Goal: Information Seeking & Learning: Learn about a topic

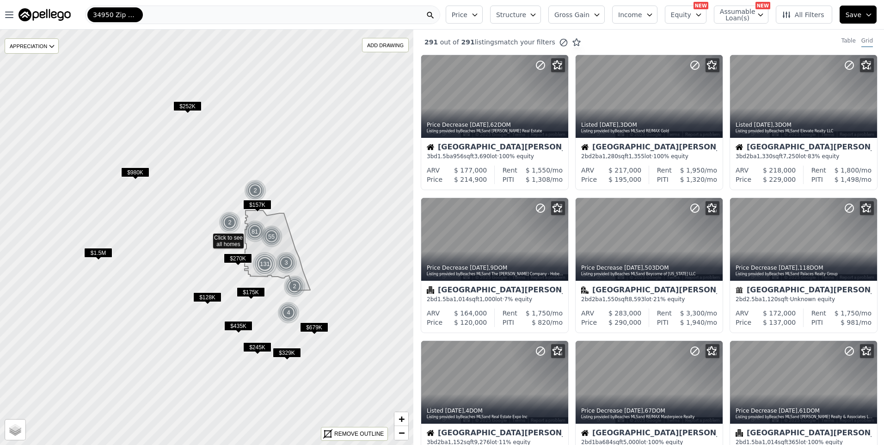
click at [164, 13] on div "34950 Zip Code" at bounding box center [262, 15] width 355 height 19
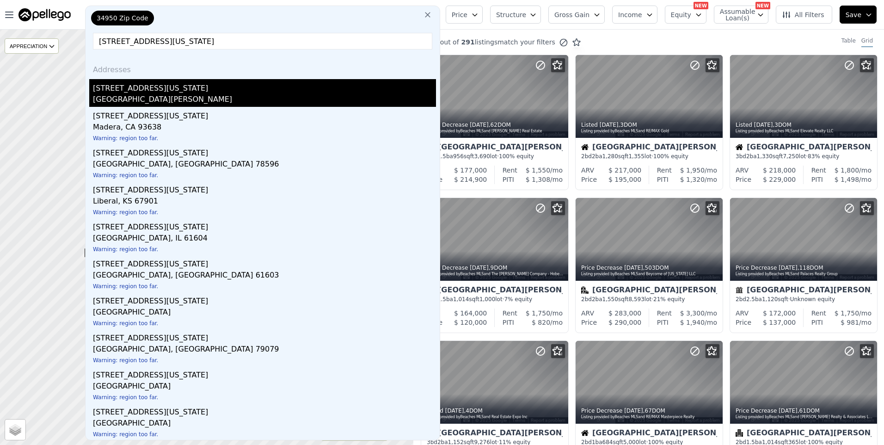
type input "[STREET_ADDRESS][US_STATE]"
click at [149, 98] on div "[GEOGRAPHIC_DATA][PERSON_NAME]" at bounding box center [264, 100] width 343 height 13
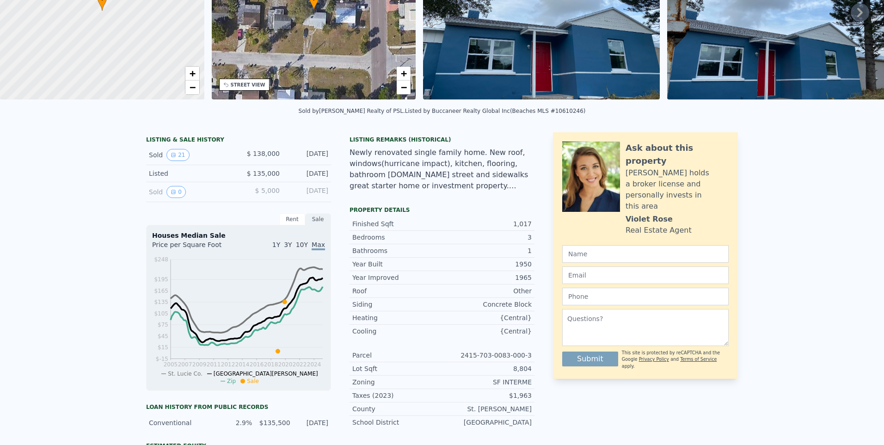
scroll to position [3, 0]
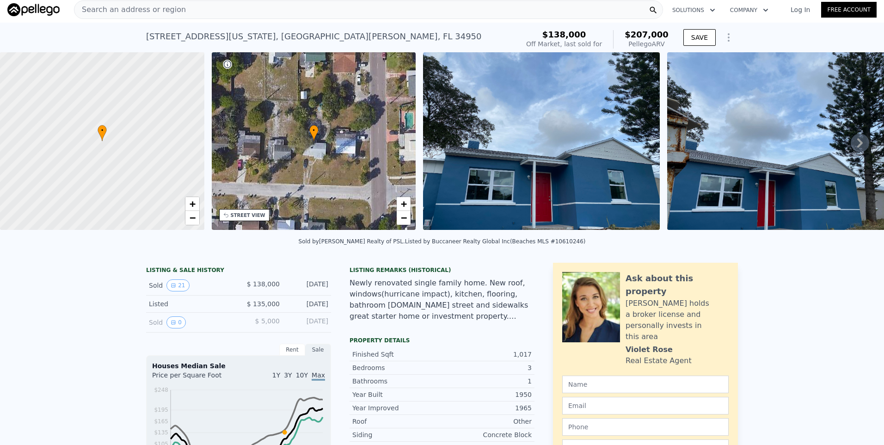
click at [158, 12] on span "Search an address or region" at bounding box center [129, 9] width 111 height 11
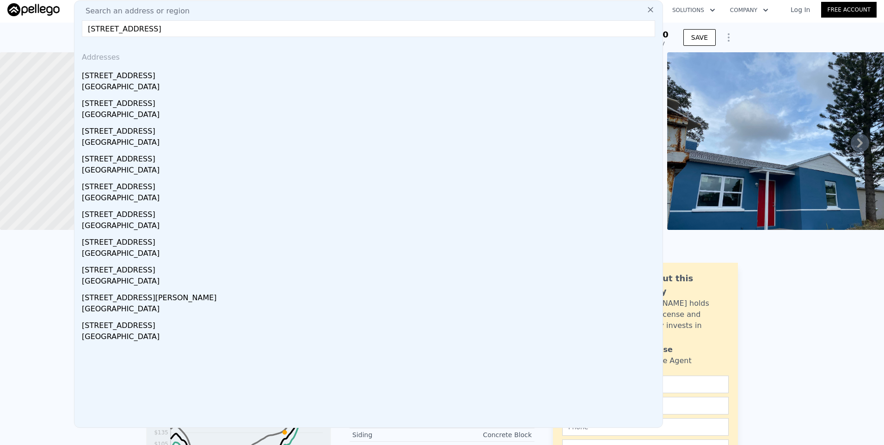
type input "[STREET_ADDRESS]"
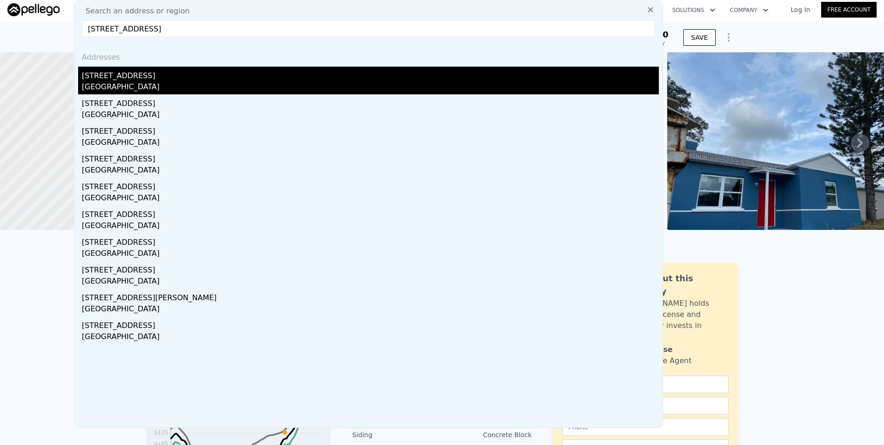
click at [159, 80] on div "[STREET_ADDRESS]" at bounding box center [370, 74] width 577 height 15
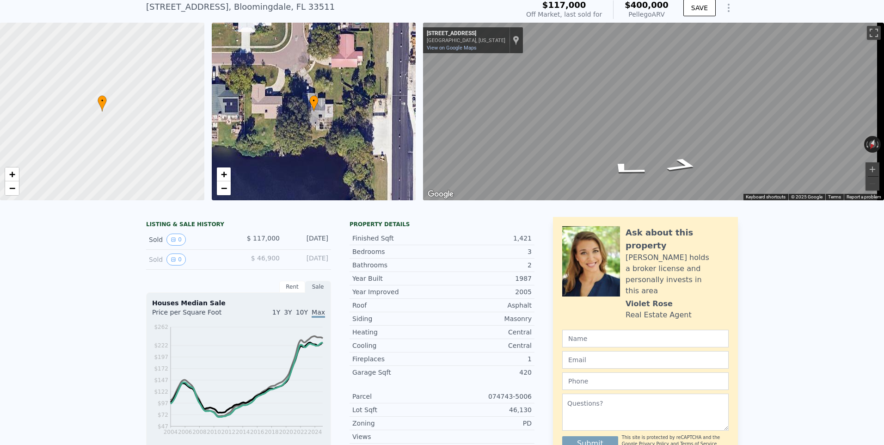
scroll to position [3, 0]
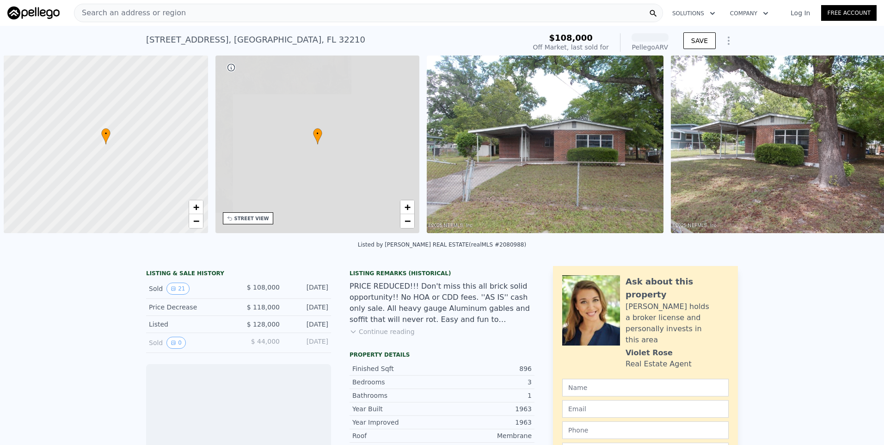
scroll to position [0, 4]
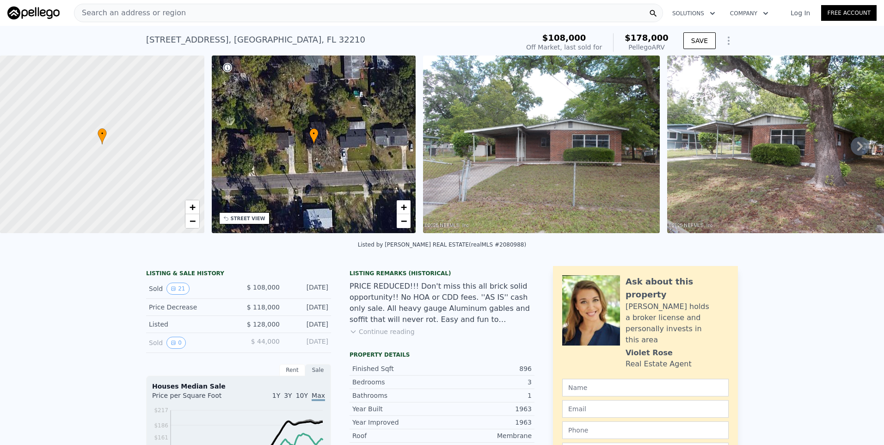
click at [158, 14] on span "Search an address or region" at bounding box center [129, 12] width 111 height 11
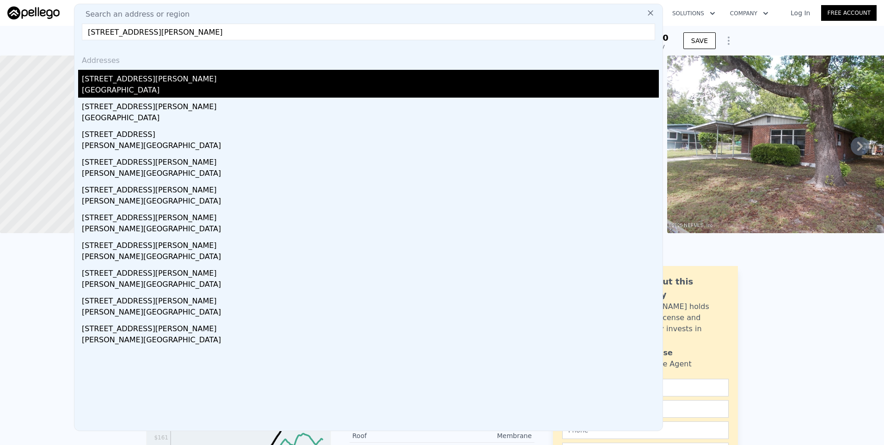
type input "1630 Steele St"
click at [132, 82] on div "1630 Steele St" at bounding box center [370, 77] width 577 height 15
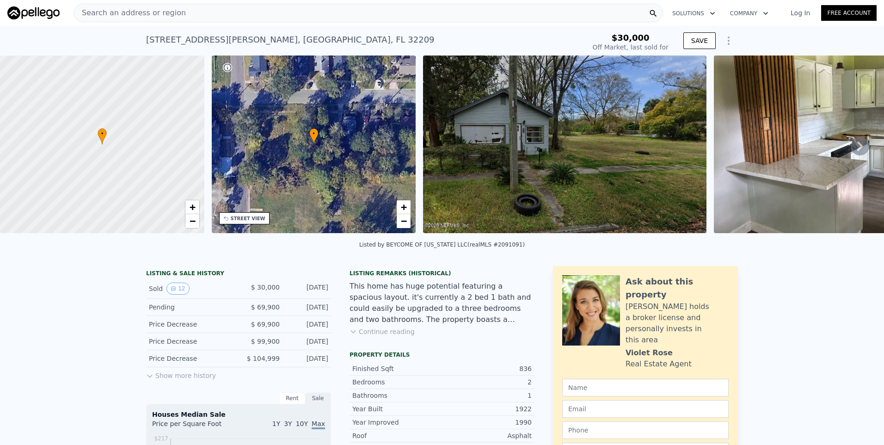
click at [153, 12] on span "Search an address or region" at bounding box center [129, 12] width 111 height 11
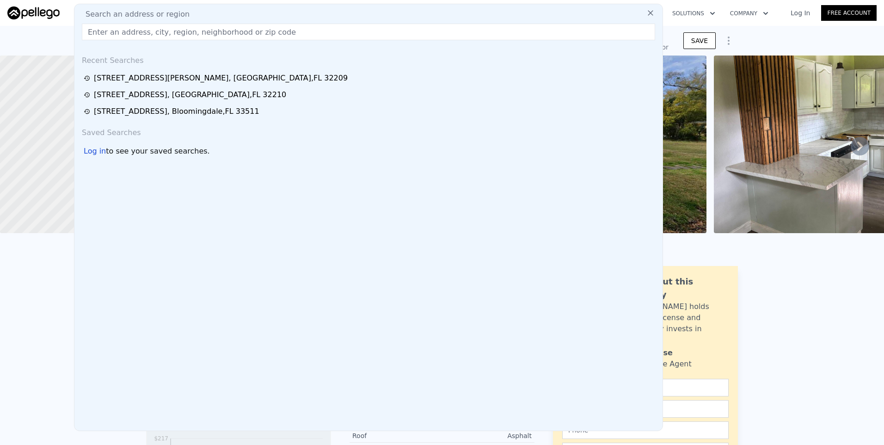
type input "$ 104,000"
type input "$ 64,051"
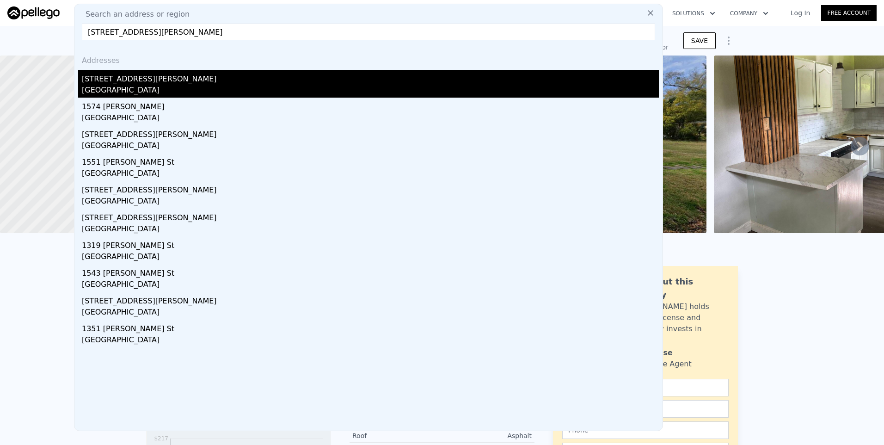
type input "1535 Steele St Jacksonville, FL 32209"
click at [98, 83] on div "1535 Steele St" at bounding box center [370, 77] width 577 height 15
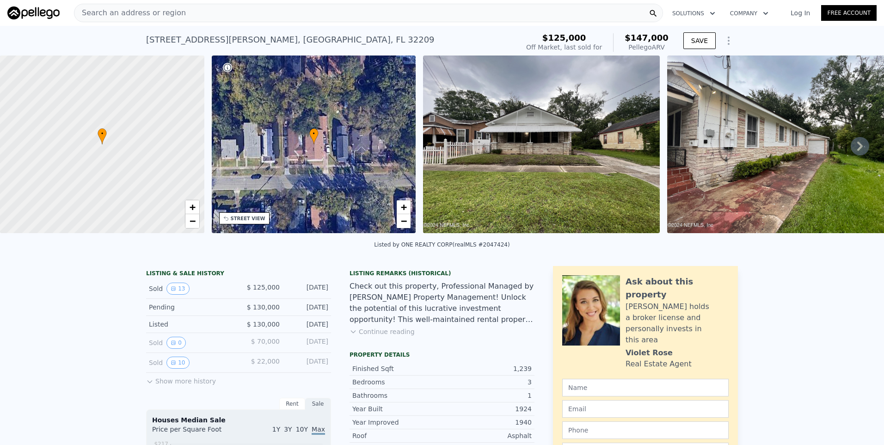
click at [194, 17] on div "Search an address or region" at bounding box center [368, 13] width 589 height 19
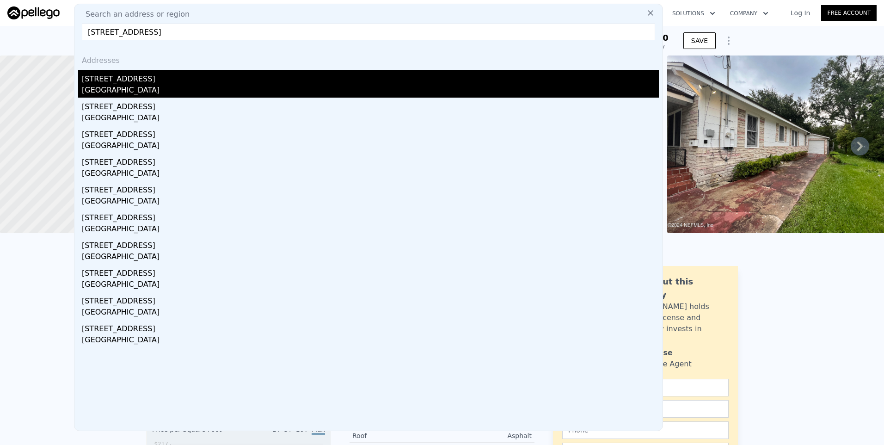
type input "931 N Oak St MUENSTER, TX 76252"
click at [132, 80] on div "931 N Oak St" at bounding box center [370, 77] width 577 height 15
